Goal: Information Seeking & Learning: Learn about a topic

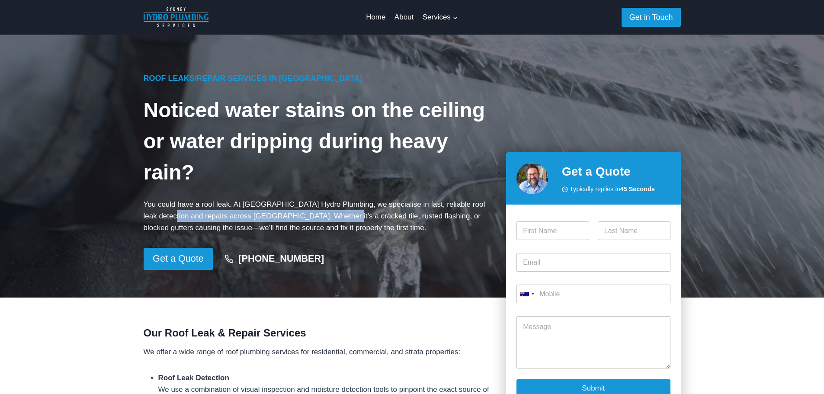
drag, startPoint x: 159, startPoint y: 215, endPoint x: 305, endPoint y: 215, distance: 146.1
click at [305, 215] on p "You could have a roof leak. At [GEOGRAPHIC_DATA] Hydro Plumbing, we specialise …" at bounding box center [318, 215] width 349 height 35
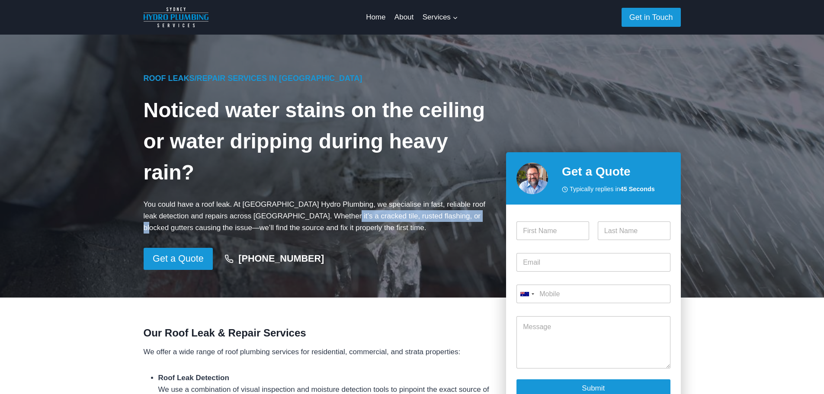
drag, startPoint x: 305, startPoint y: 215, endPoint x: 442, endPoint y: 214, distance: 137.0
click at [442, 214] on p "You could have a roof leak. At [GEOGRAPHIC_DATA] Hydro Plumbing, we specialise …" at bounding box center [318, 215] width 349 height 35
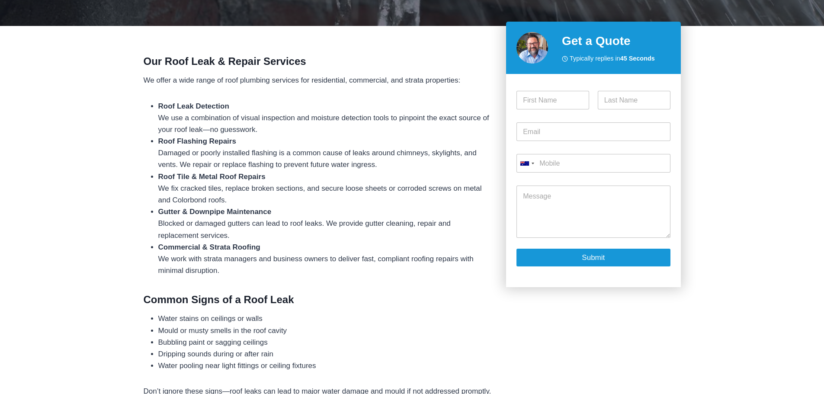
scroll to position [288, 0]
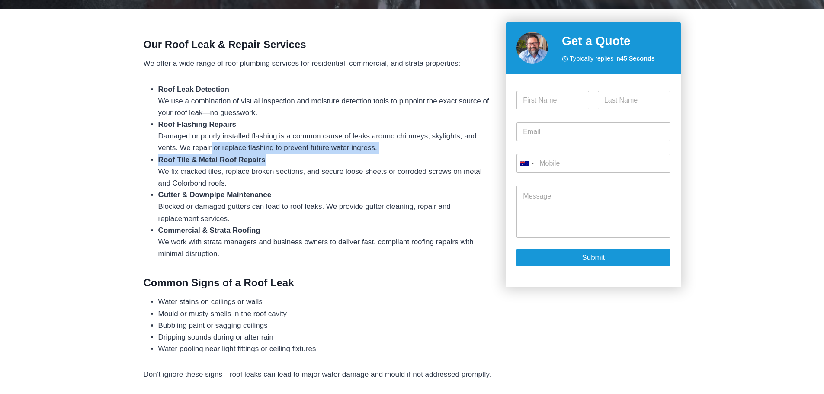
drag, startPoint x: 246, startPoint y: 155, endPoint x: 284, endPoint y: 155, distance: 38.5
click at [284, 155] on ul "Roof Leak Detection We use a combination of visual inspection and moisture dete…" at bounding box center [318, 171] width 349 height 176
click at [284, 155] on li "Roof Tile & Metal Roof Repairs We fix cracked tiles, replace broken sections, a…" at bounding box center [325, 171] width 334 height 35
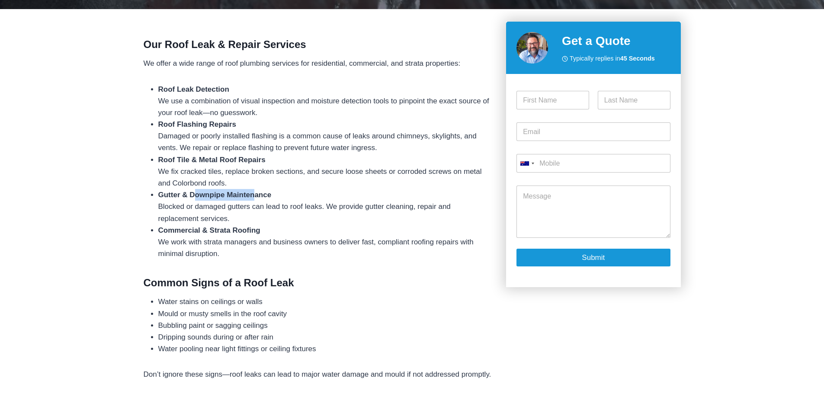
drag, startPoint x: 196, startPoint y: 195, endPoint x: 313, endPoint y: 195, distance: 116.7
click at [313, 195] on li "Gutter & Downpipe Maintenance Blocked or damaged gutters can lead to roof leaks…" at bounding box center [325, 206] width 334 height 35
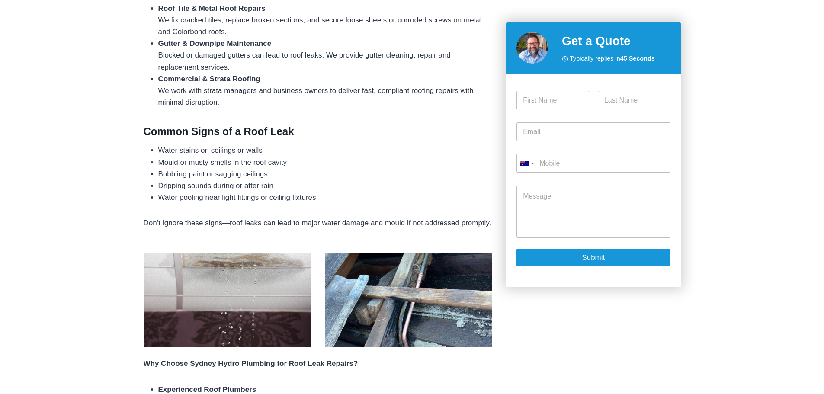
scroll to position [432, 0]
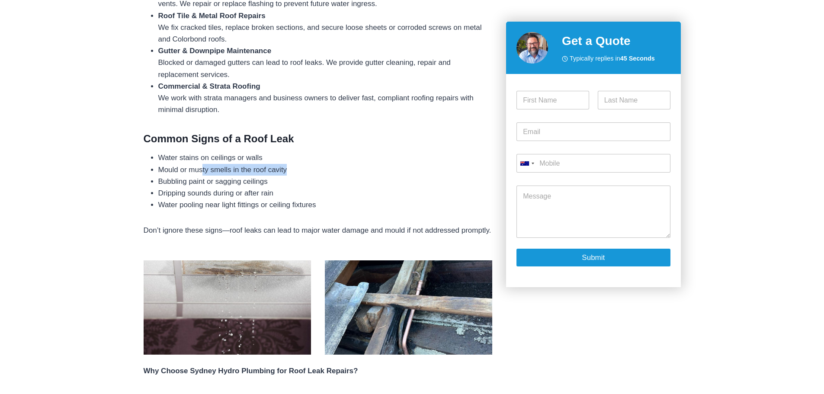
drag, startPoint x: 203, startPoint y: 166, endPoint x: 332, endPoint y: 169, distance: 129.3
click at [332, 169] on li "Mould or musty smells in the roof cavity" at bounding box center [325, 170] width 334 height 12
drag, startPoint x: 176, startPoint y: 157, endPoint x: 235, endPoint y: 156, distance: 58.4
click at [235, 156] on li "Water stains on ceilings or walls" at bounding box center [325, 158] width 334 height 12
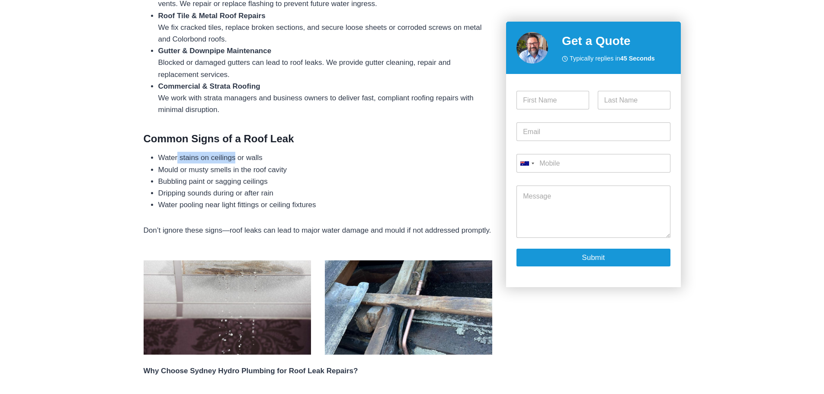
click at [235, 156] on li "Water stains on ceilings or walls" at bounding box center [325, 158] width 334 height 12
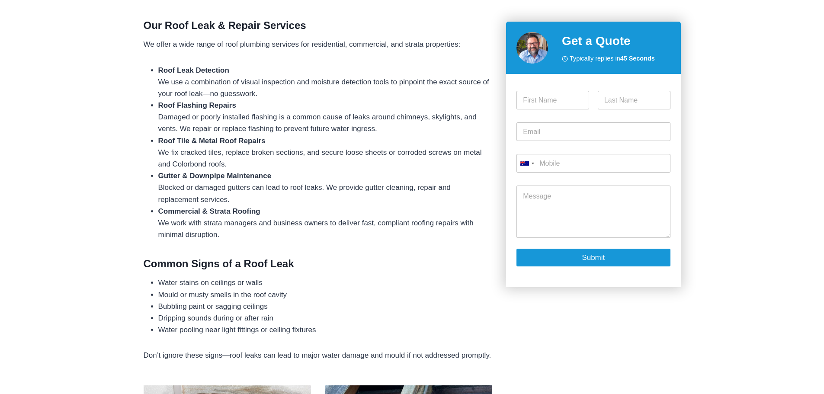
scroll to position [288, 0]
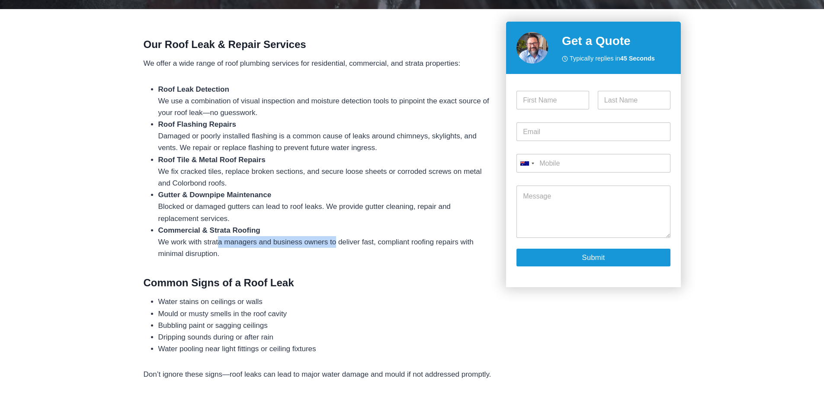
drag, startPoint x: 218, startPoint y: 240, endPoint x: 336, endPoint y: 241, distance: 118.0
click at [336, 241] on li "Commercial & Strata Roofing We work with strata managers and business owners to…" at bounding box center [325, 241] width 334 height 35
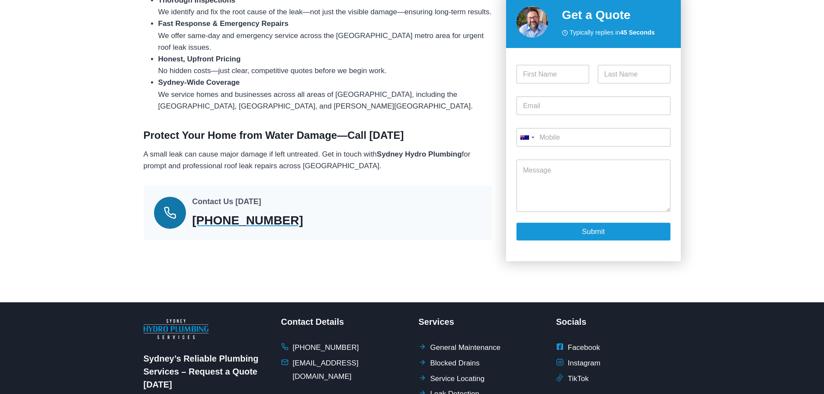
scroll to position [1003, 0]
